Goal: Task Accomplishment & Management: Complete application form

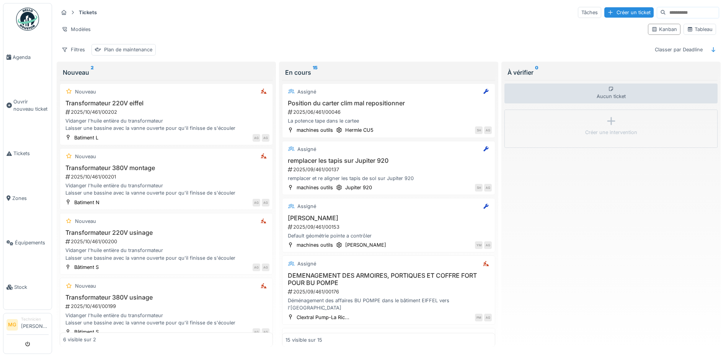
scroll to position [644, 0]
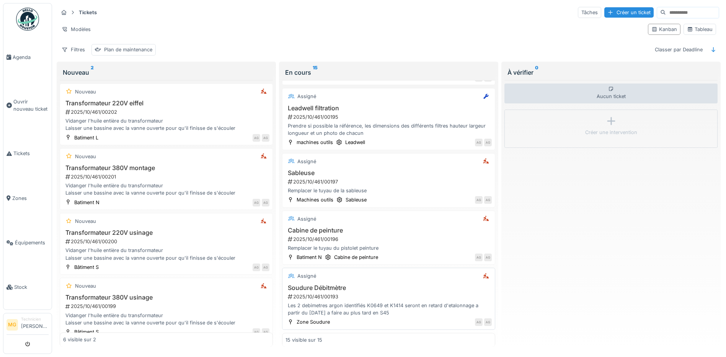
click at [375, 306] on div "Les 2 debimetres argon identifiés K0649 et K1414 seront en retard d'etalonnage …" at bounding box center [388, 308] width 206 height 15
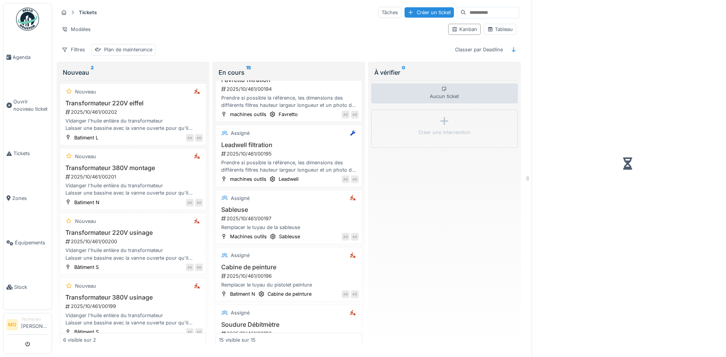
scroll to position [673, 0]
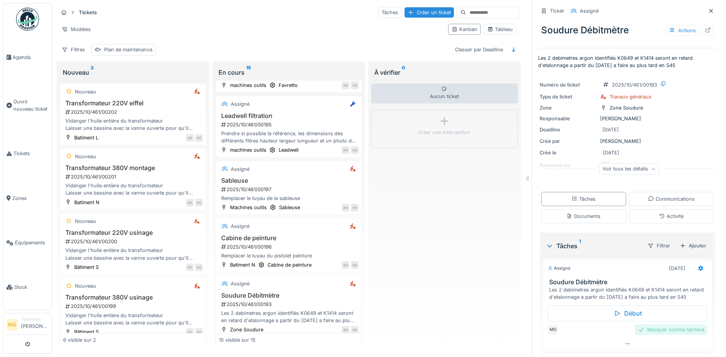
click at [652, 331] on div "Marquer comme terminé" at bounding box center [671, 329] width 72 height 10
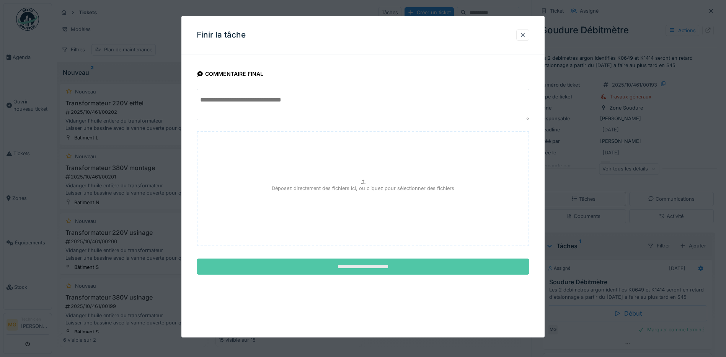
click at [390, 267] on input "**********" at bounding box center [363, 266] width 332 height 16
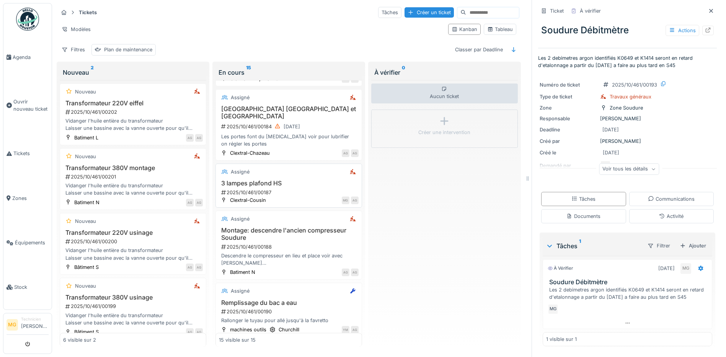
scroll to position [383, 0]
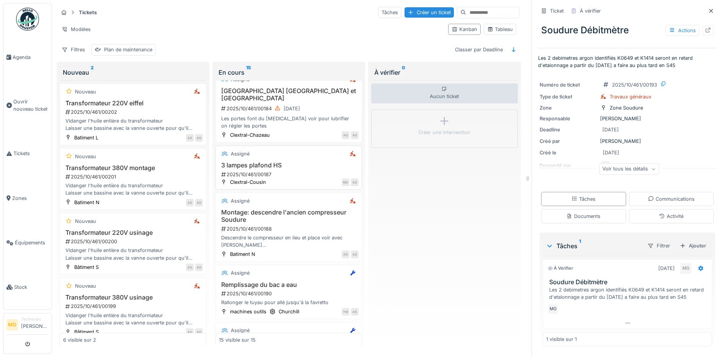
click at [259, 163] on div "3 lampes plafond HS 2025/10/461/00187" at bounding box center [289, 169] width 140 height 16
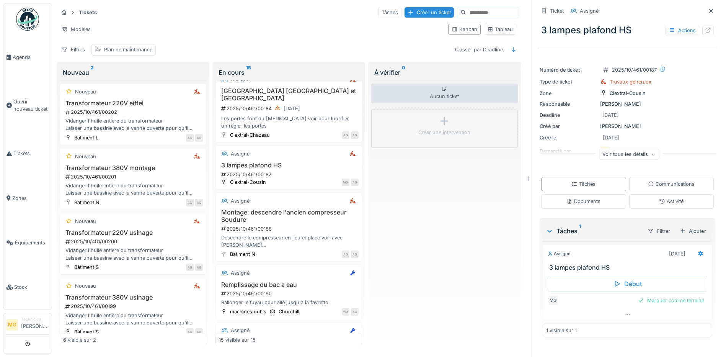
click at [546, 233] on icon at bounding box center [549, 231] width 6 height 8
click at [547, 235] on div at bounding box center [550, 230] width 8 height 9
click at [658, 184] on div "Communications" at bounding box center [671, 183] width 47 height 7
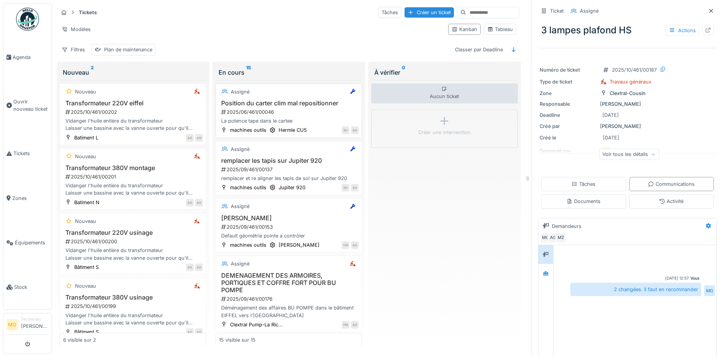
click at [275, 112] on div "2025/06/461/00046" at bounding box center [289, 111] width 138 height 7
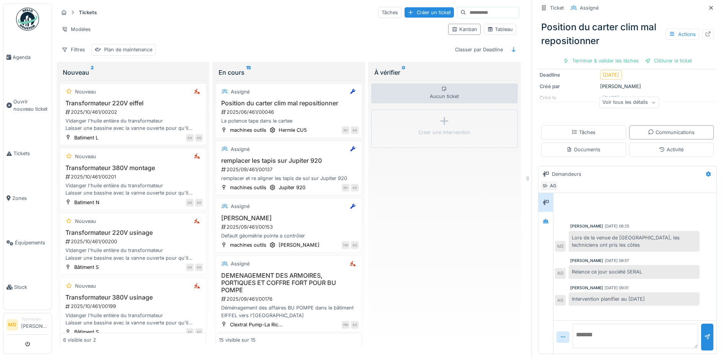
scroll to position [6, 0]
click at [625, 327] on textarea at bounding box center [634, 335] width 125 height 24
type textarea "**********"
click at [701, 334] on div at bounding box center [707, 336] width 12 height 26
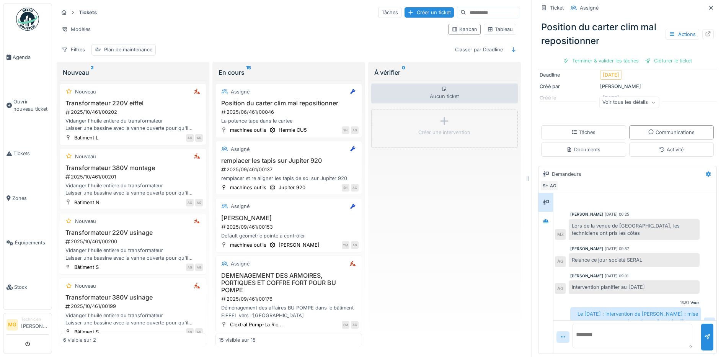
scroll to position [23, 0]
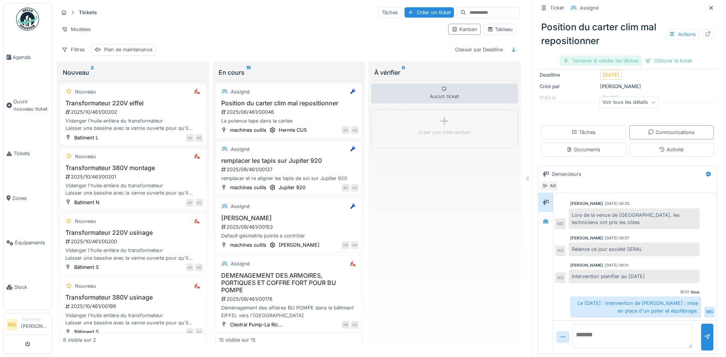
click at [594, 55] on div "Terminer & valider les tâches" at bounding box center [601, 60] width 82 height 10
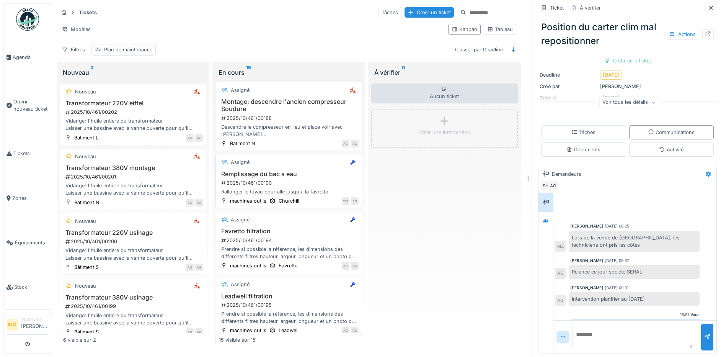
scroll to position [510, 0]
